Goal: Information Seeking & Learning: Learn about a topic

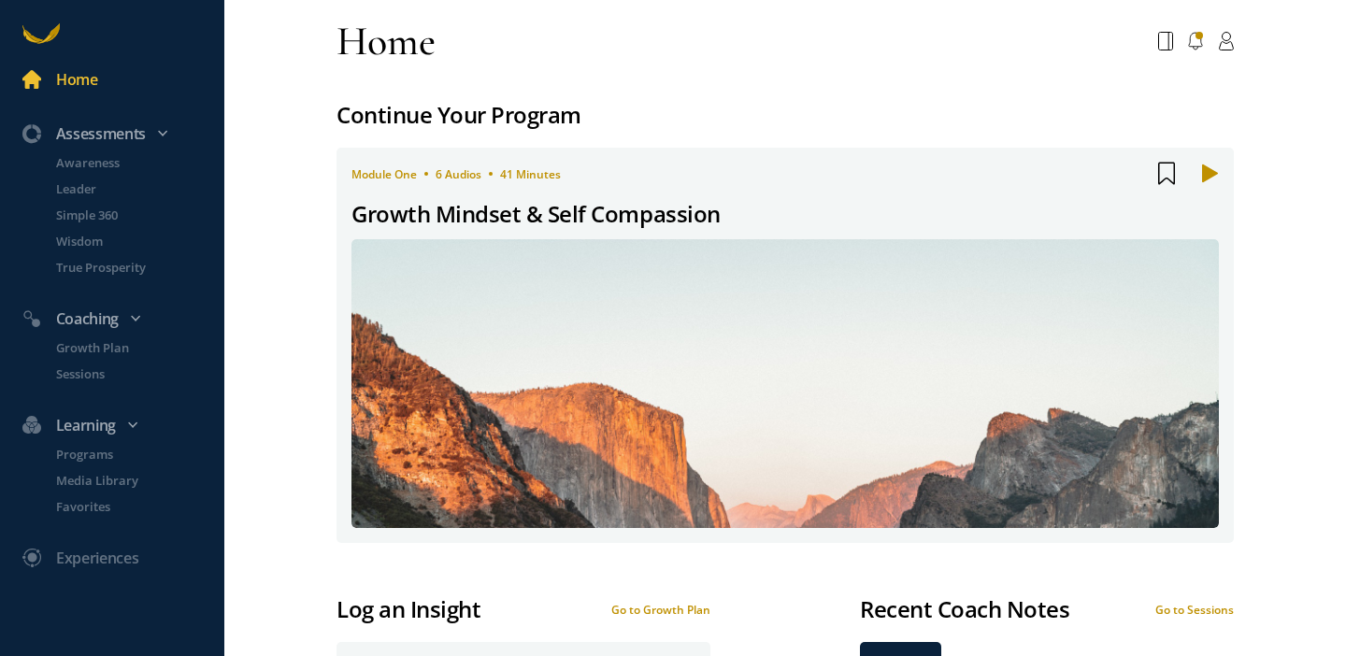
click at [1190, 38] on div at bounding box center [1196, 41] width 76 height 34
click at [1188, 34] on icon at bounding box center [1195, 41] width 15 height 19
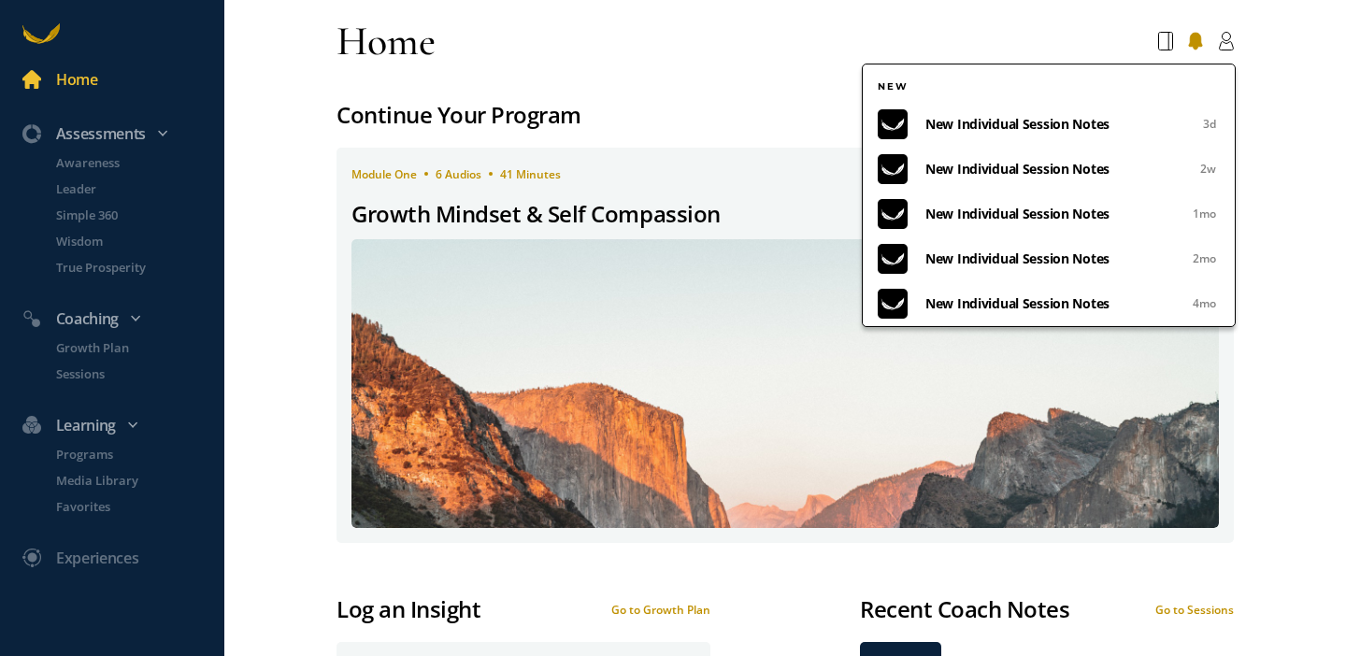
click at [1010, 125] on span "New Individual Session Notes" at bounding box center [1056, 124] width 261 height 22
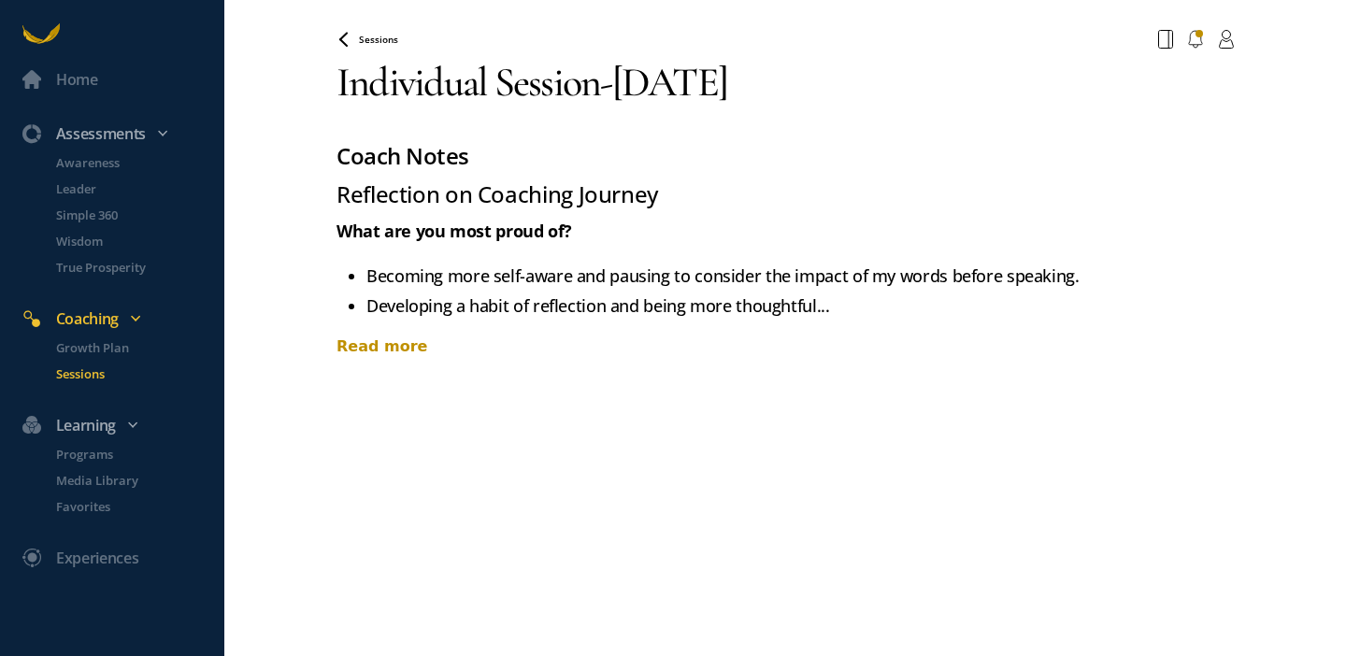
click at [364, 344] on div "Read more" at bounding box center [786, 347] width 898 height 22
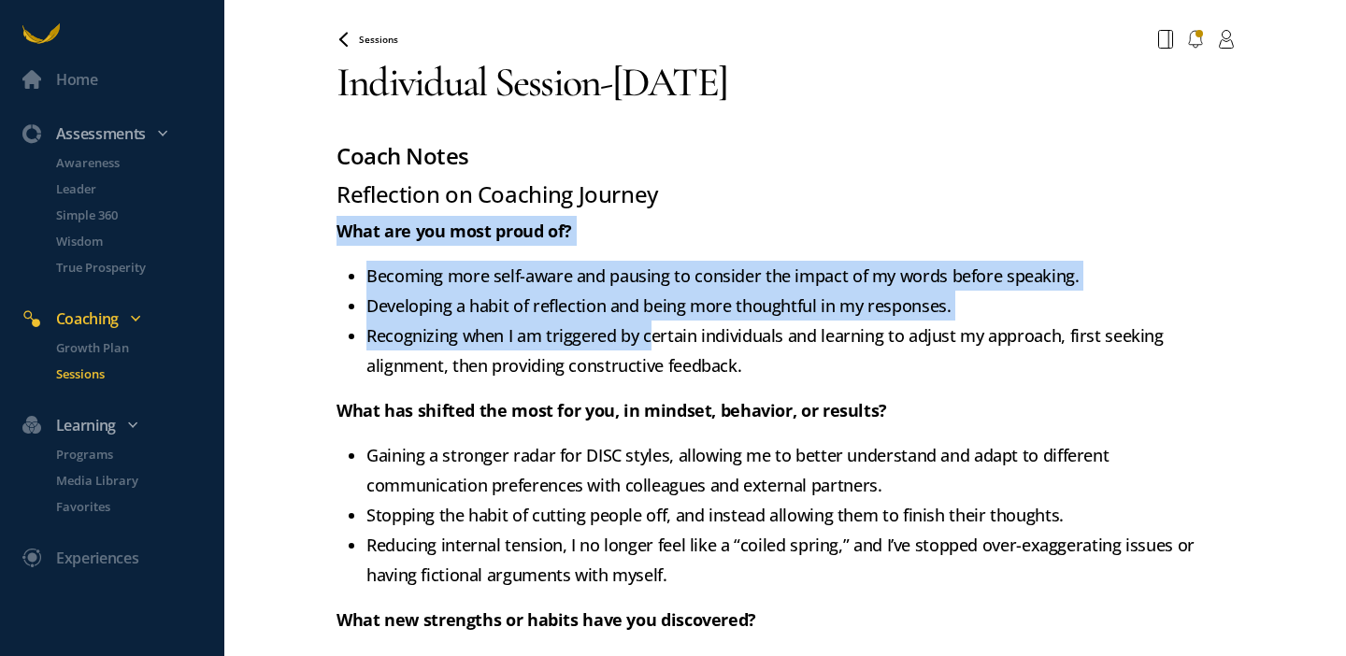
drag, startPoint x: 334, startPoint y: 237, endPoint x: 650, endPoint y: 329, distance: 329.0
click at [650, 329] on div "Reflection on Coaching Journey What are you most proud of? Becoming more self-a…" at bounding box center [786, 565] width 898 height 768
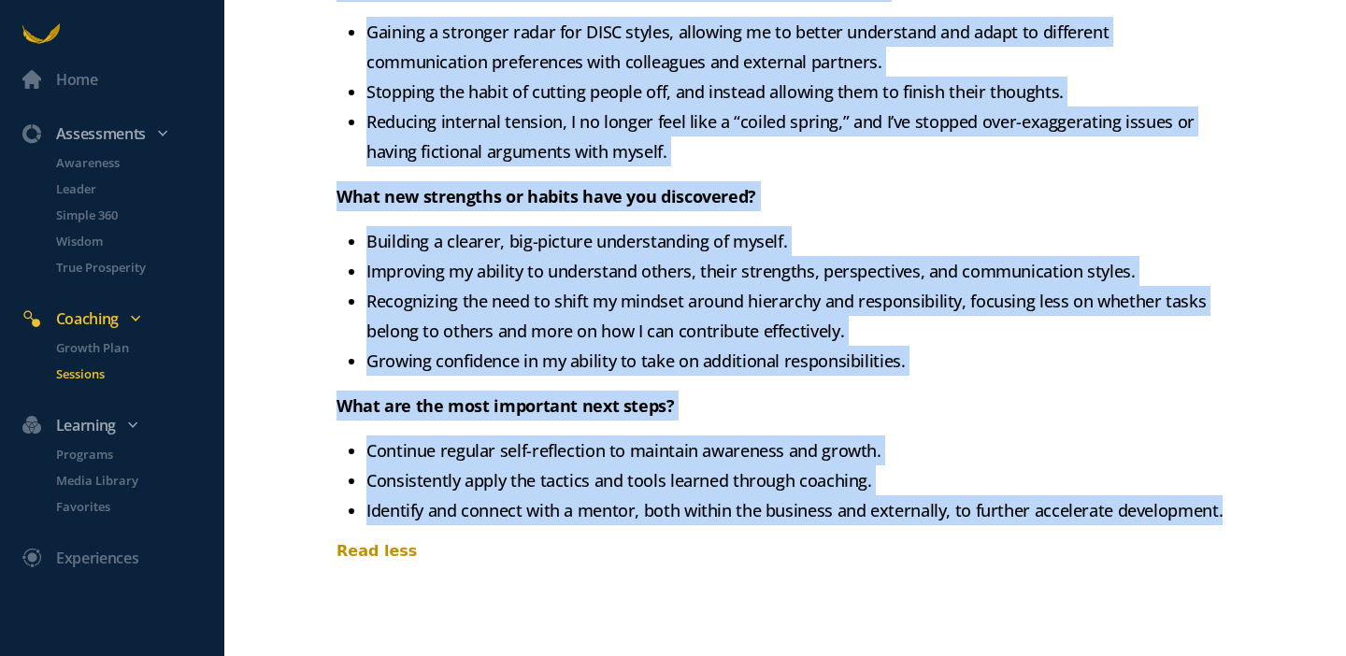
click at [1235, 516] on div "Home Assessments Awareness Leader Simple 360 Wisdom True Prosperity Coaching Gr…" at bounding box center [673, 328] width 1346 height 656
copy div "Lore ips dol sita conse ad? Elitsedd eius temp-incid utl etdolor ma aliquaen ad…"
